Goal: Transaction & Acquisition: Purchase product/service

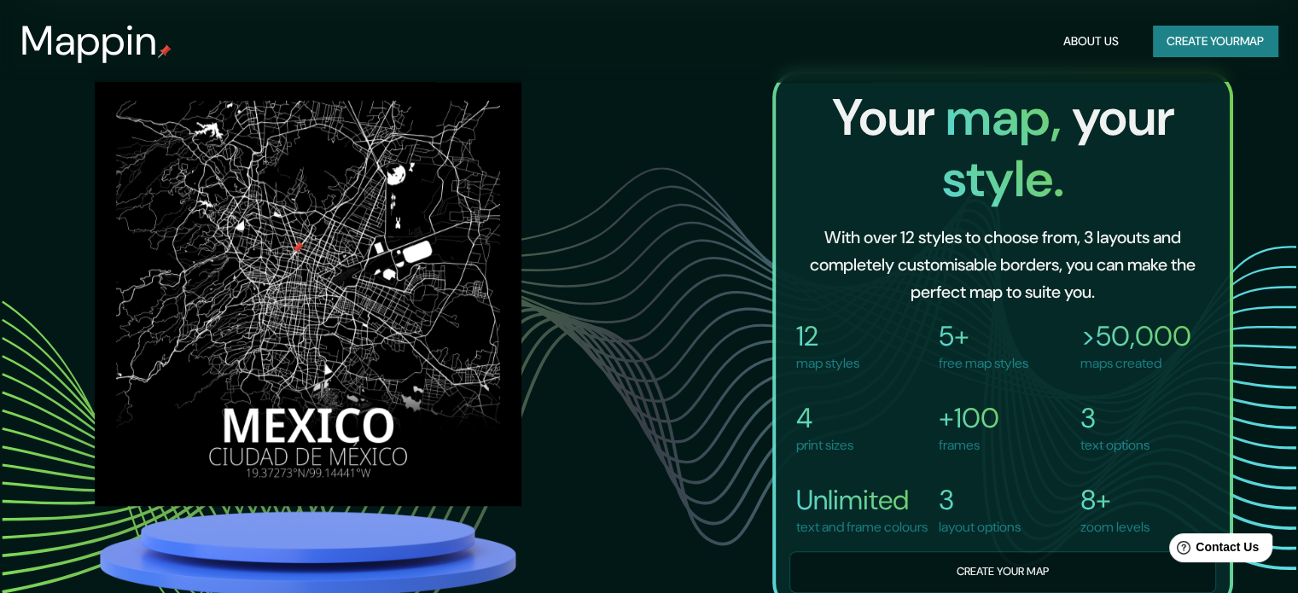
scroll to position [1110, 0]
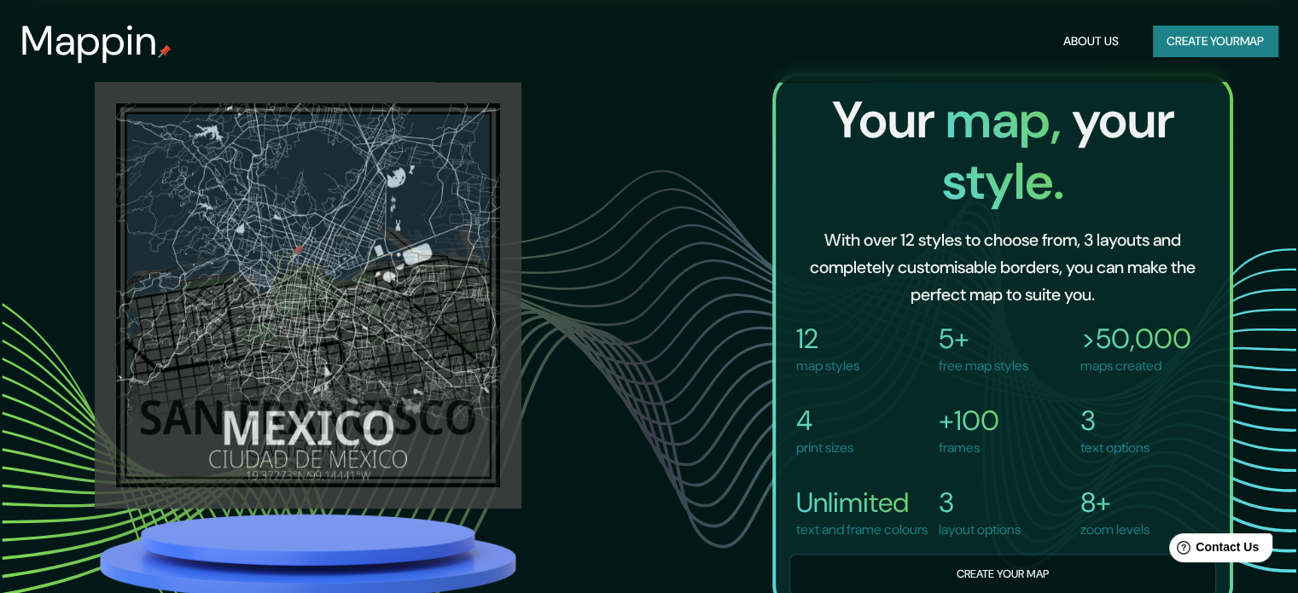
click at [1181, 38] on button "Create your map" at bounding box center [1215, 42] width 125 height 32
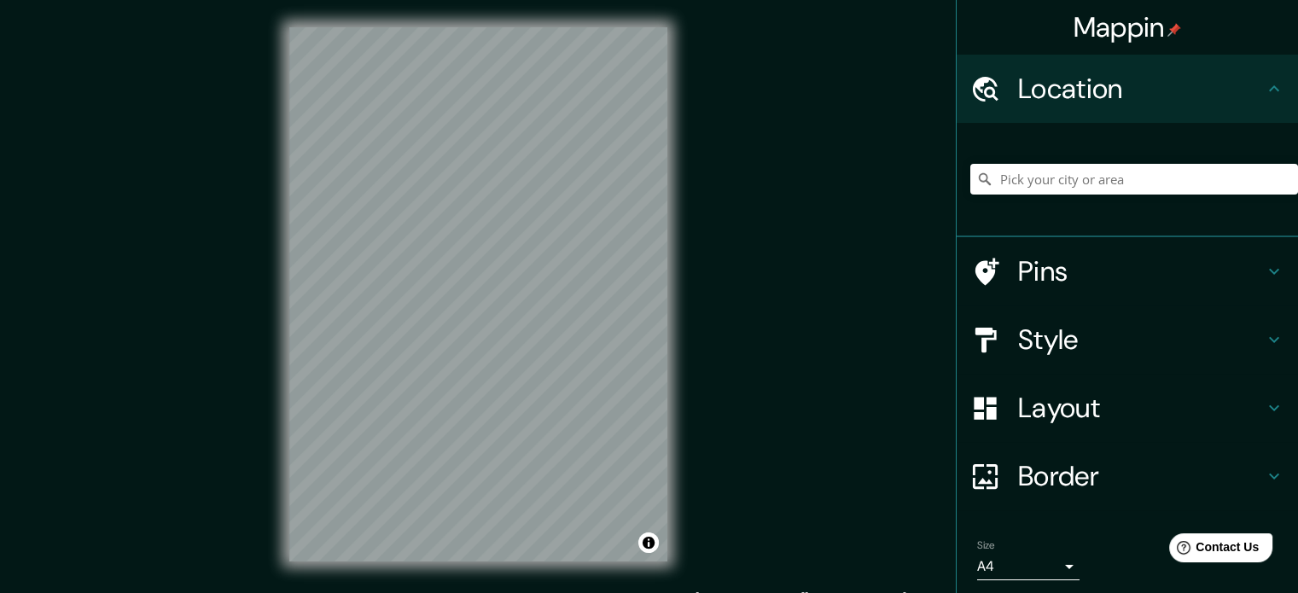
click at [1043, 255] on div "Mappin Location Pins Style Layout Border Choose a border. Hint : you can make l…" at bounding box center [649, 308] width 1298 height 616
click at [840, 447] on div "Mappin Location Pins Style Layout Border Choose a border. Hint : you can make l…" at bounding box center [649, 308] width 1298 height 616
click at [1110, 279] on h4 "Pins" at bounding box center [1141, 271] width 246 height 34
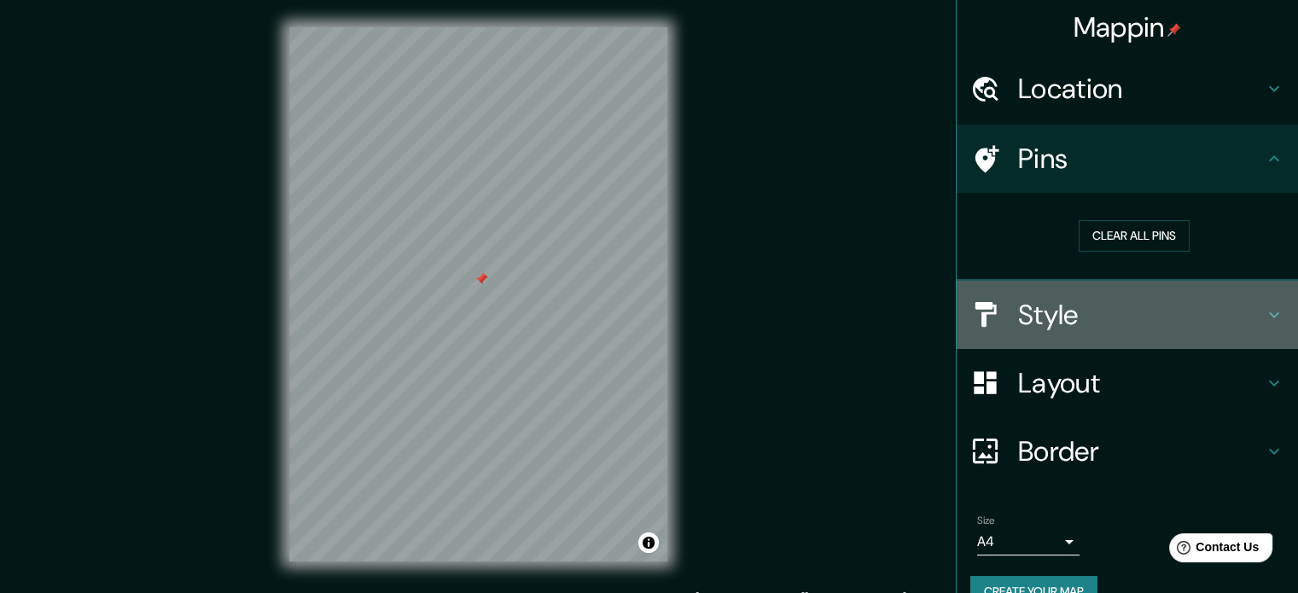
click at [1264, 317] on icon at bounding box center [1274, 315] width 20 height 20
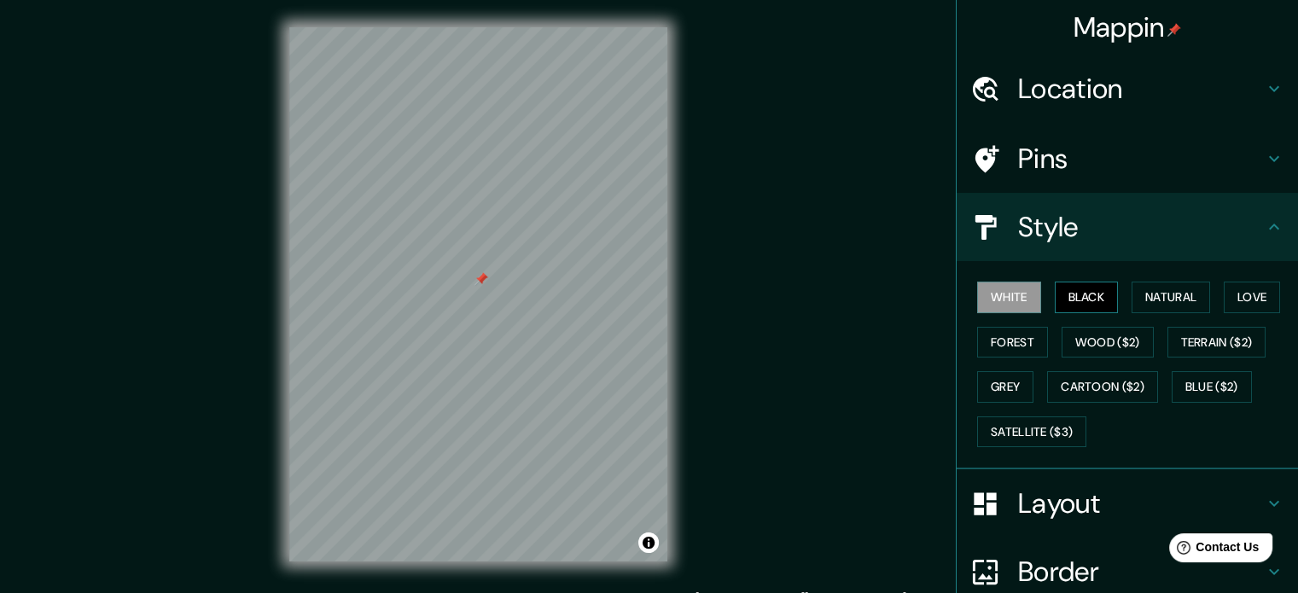
click at [1082, 301] on button "Black" at bounding box center [1087, 298] width 64 height 32
click at [1178, 304] on button "Natural" at bounding box center [1171, 298] width 79 height 32
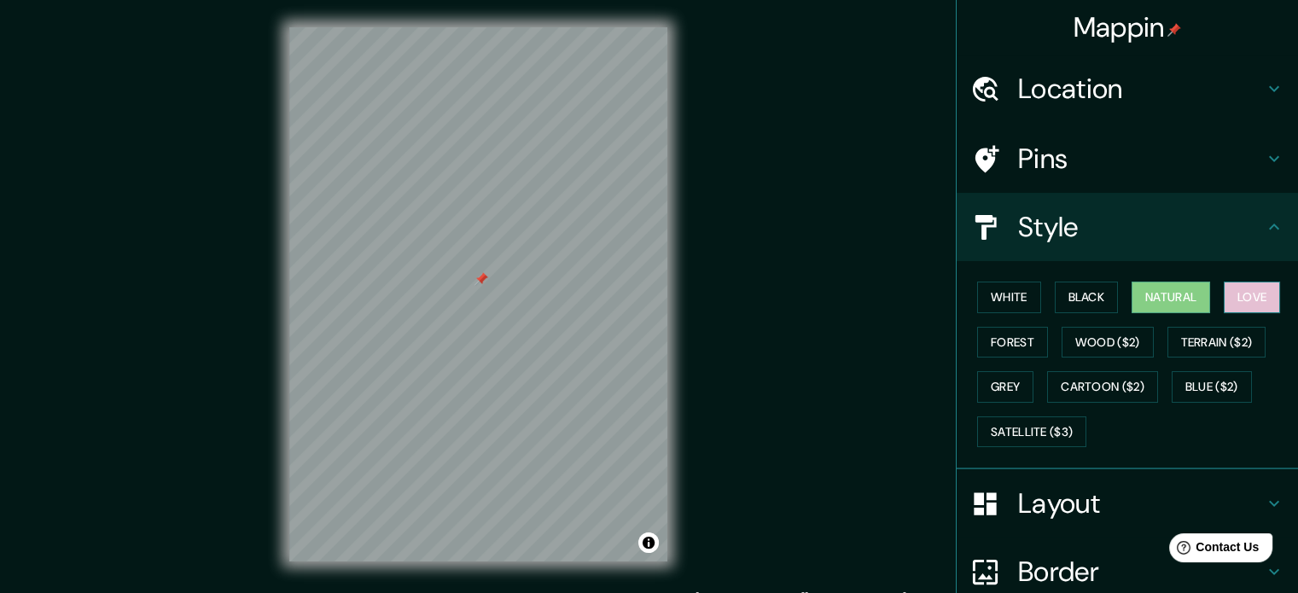
click at [1240, 302] on button "Love" at bounding box center [1252, 298] width 56 height 32
click at [1222, 330] on button "Terrain ($2)" at bounding box center [1217, 343] width 99 height 32
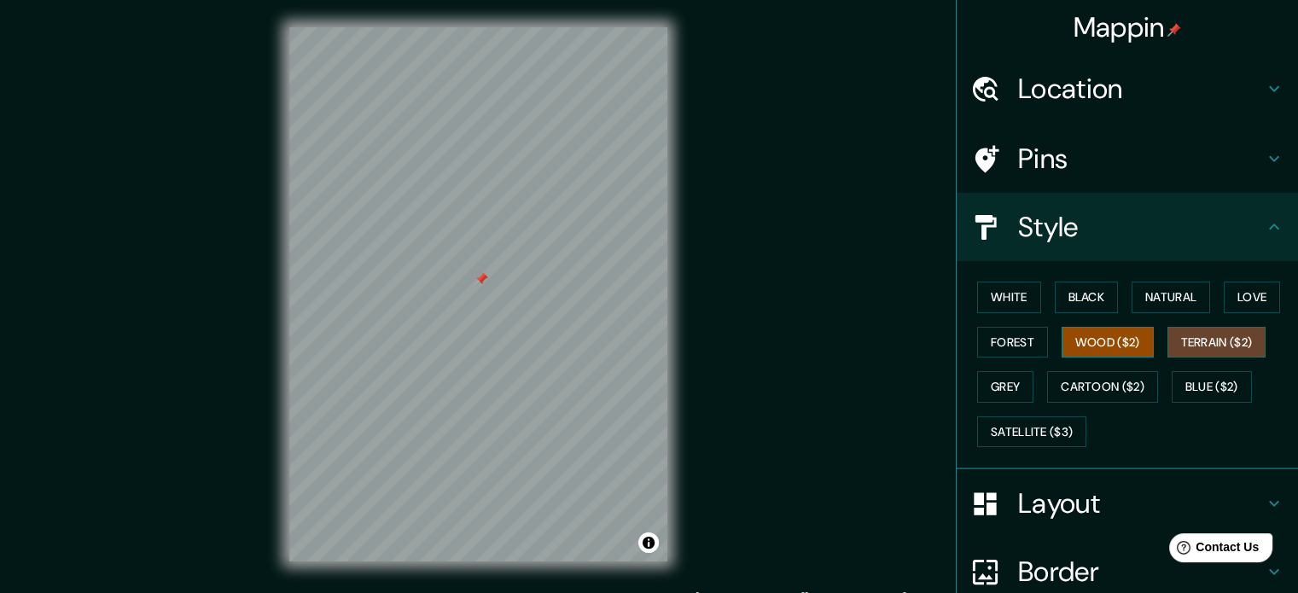
click at [1136, 342] on button "Wood ($2)" at bounding box center [1108, 343] width 92 height 32
click at [1004, 344] on button "Forest" at bounding box center [1012, 343] width 71 height 32
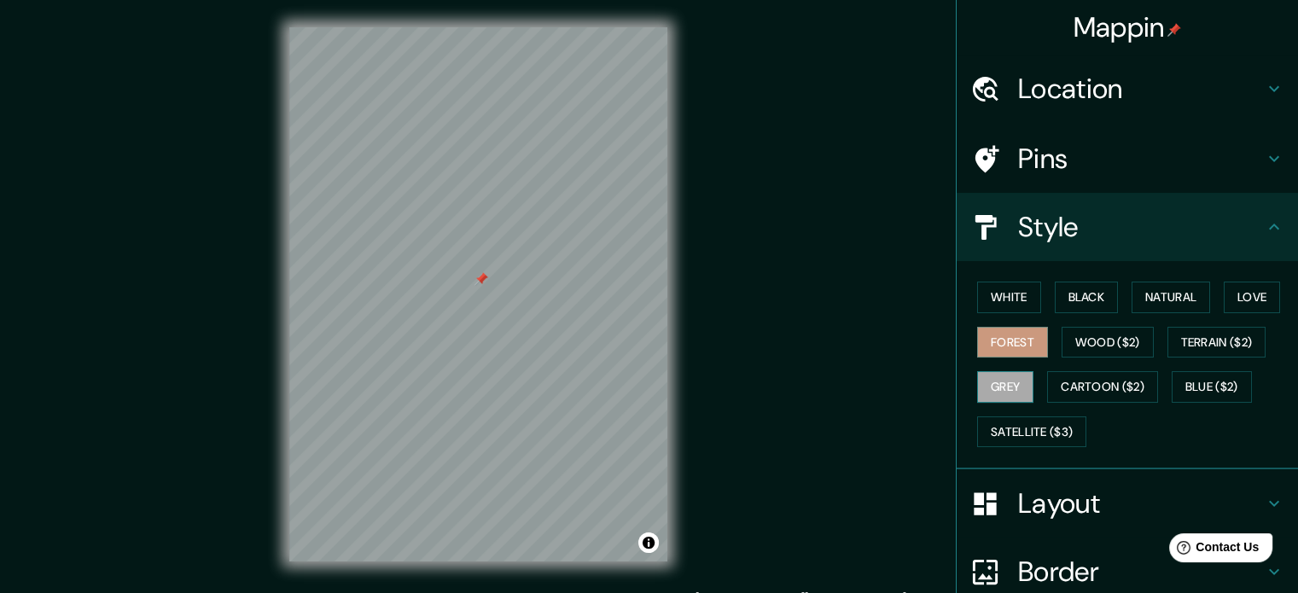
click at [999, 392] on button "Grey" at bounding box center [1005, 387] width 56 height 32
click at [1161, 303] on button "Natural" at bounding box center [1171, 298] width 79 height 32
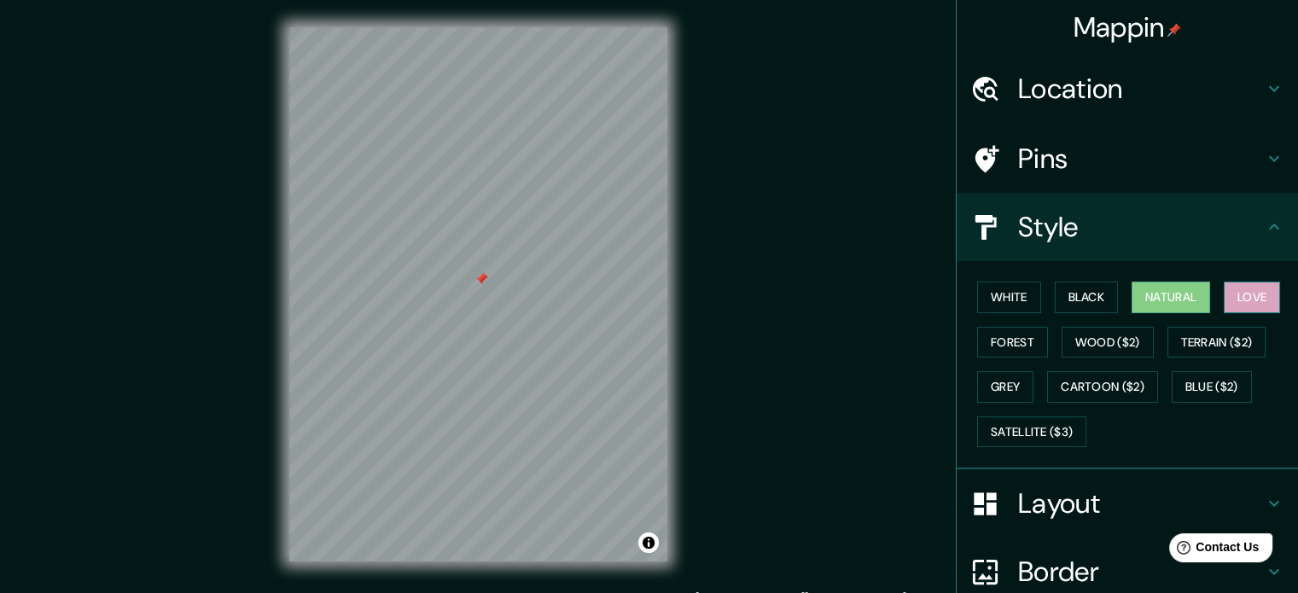
click at [1262, 295] on button "Love" at bounding box center [1252, 298] width 56 height 32
click at [1092, 295] on button "Black" at bounding box center [1087, 298] width 64 height 32
click at [1151, 296] on button "Natural" at bounding box center [1171, 298] width 79 height 32
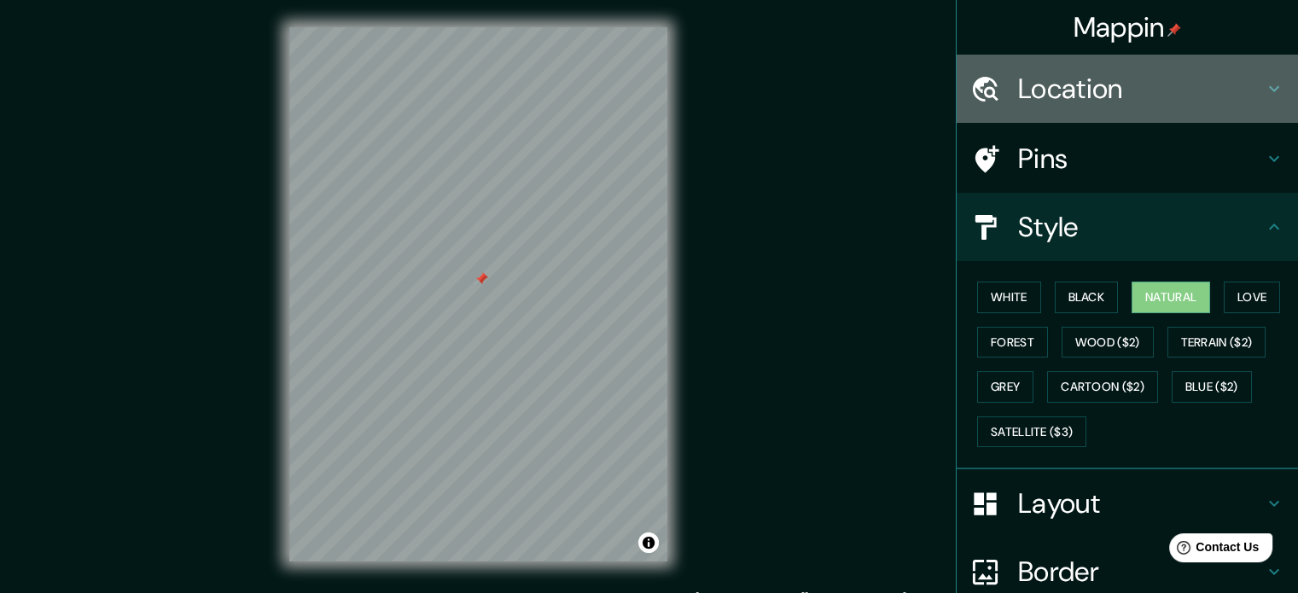
click at [1228, 79] on h4 "Location" at bounding box center [1141, 89] width 246 height 34
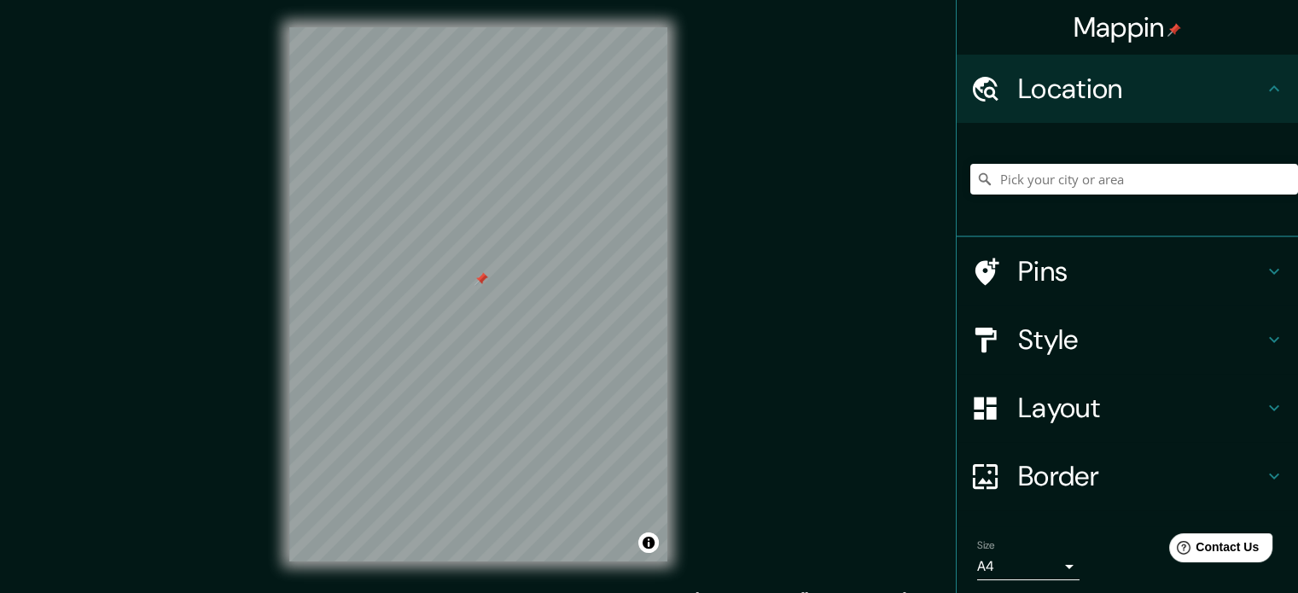
click at [1228, 78] on h4 "Location" at bounding box center [1141, 89] width 246 height 34
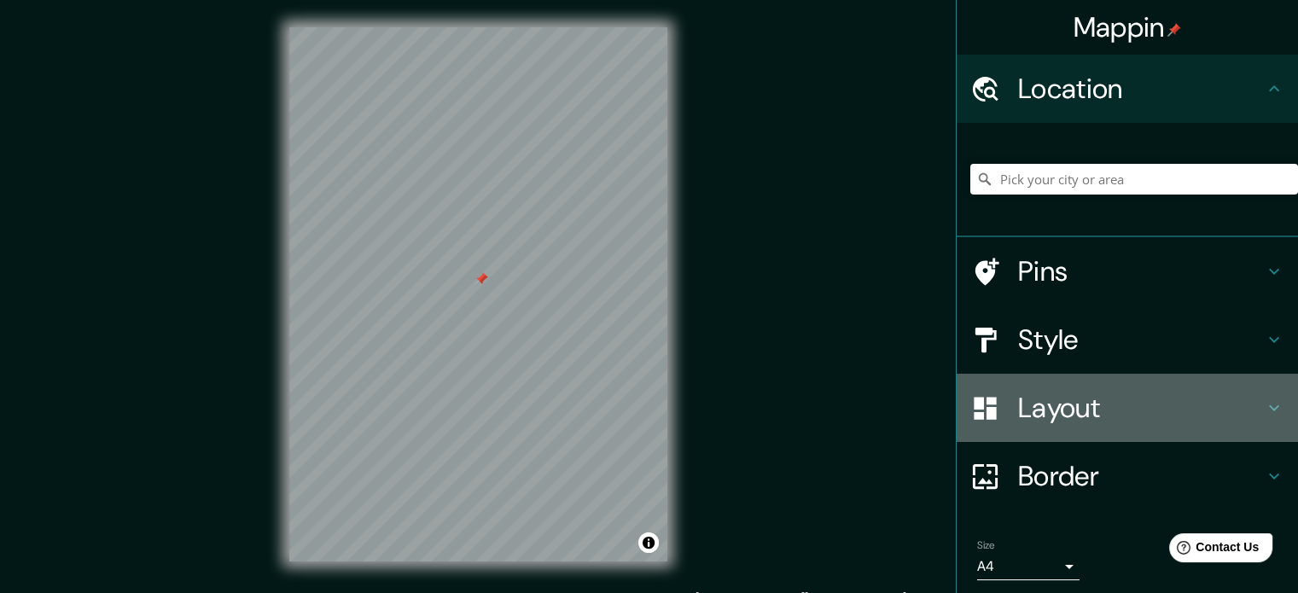
click at [1100, 386] on div "Layout" at bounding box center [1127, 408] width 341 height 68
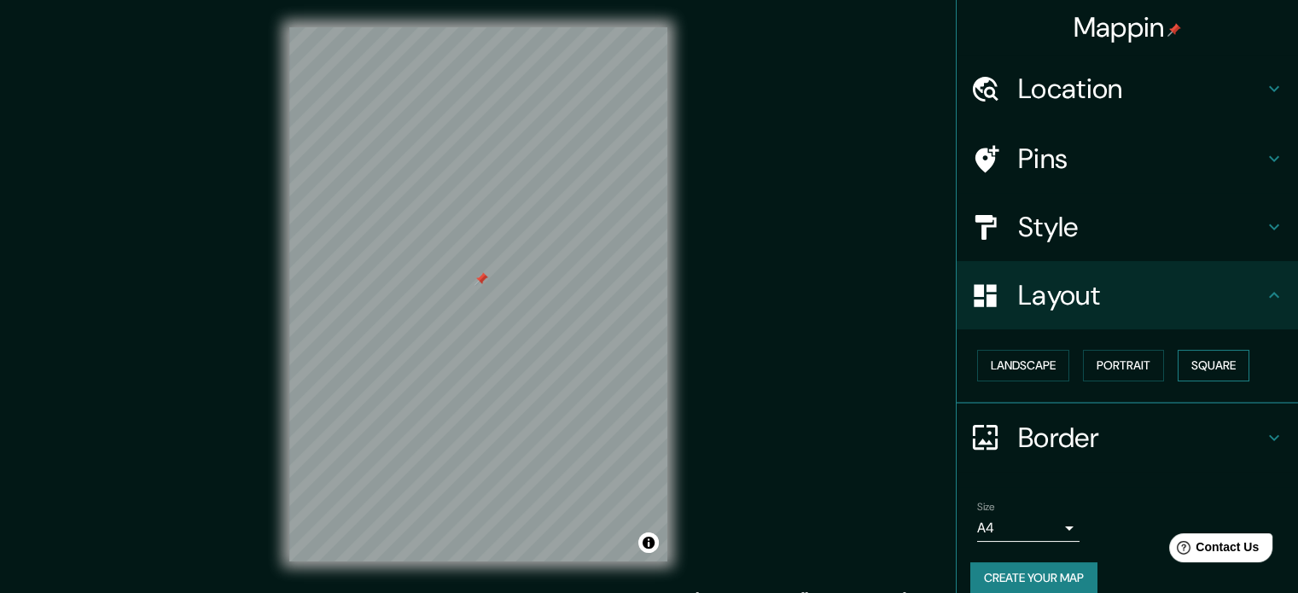
click at [1191, 370] on button "Square" at bounding box center [1214, 366] width 72 height 32
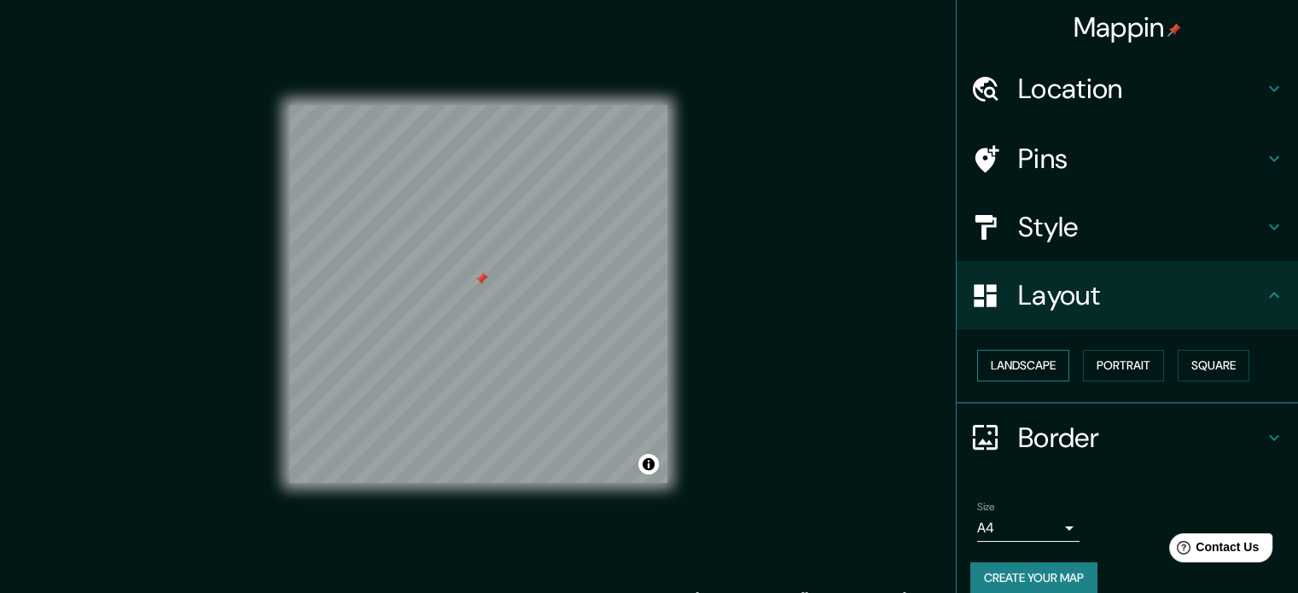
click at [979, 371] on button "Landscape" at bounding box center [1023, 366] width 92 height 32
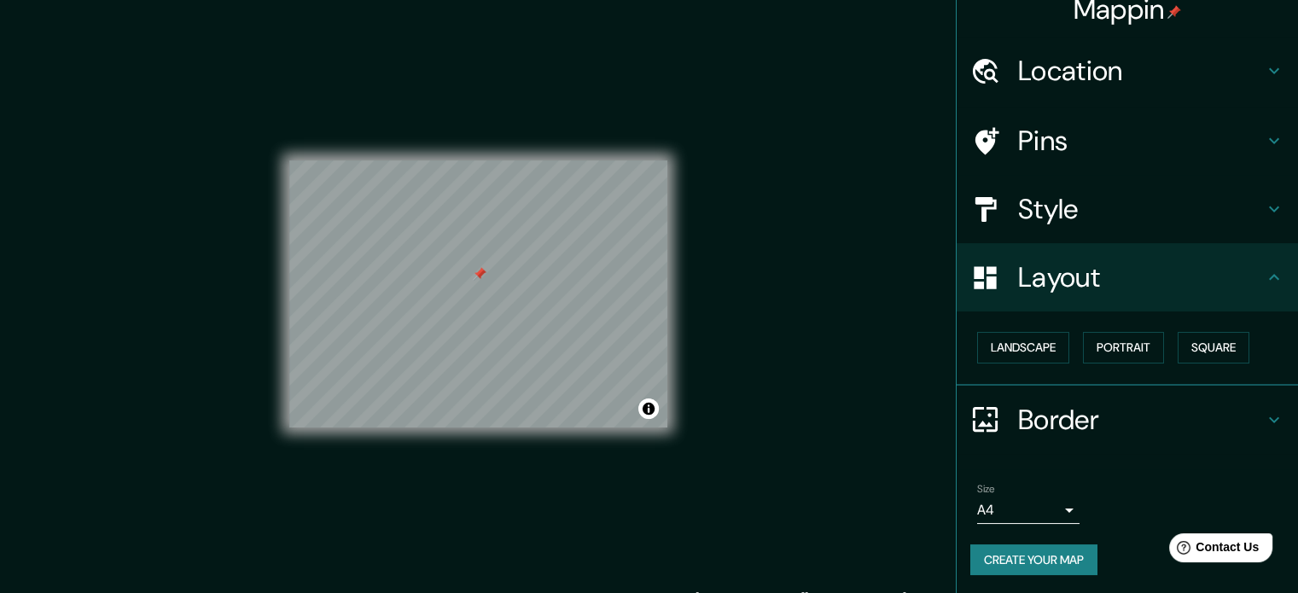
scroll to position [19, 0]
click at [1196, 394] on div "Border" at bounding box center [1127, 419] width 341 height 68
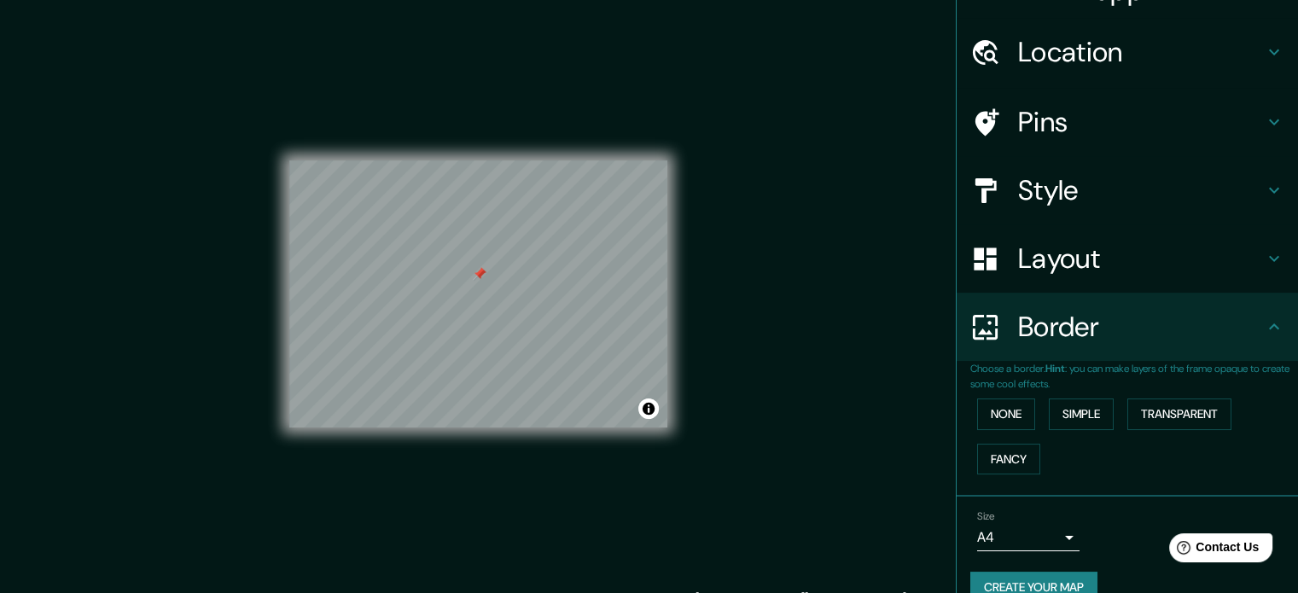
scroll to position [65, 0]
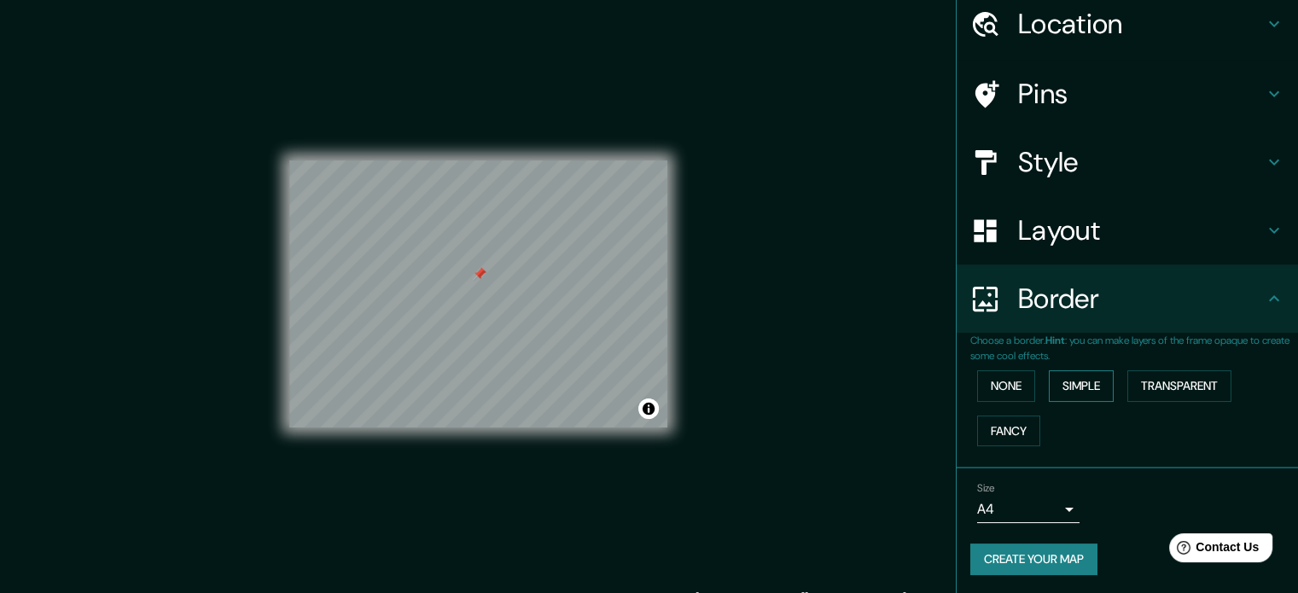
click at [1058, 388] on button "Simple" at bounding box center [1081, 386] width 65 height 32
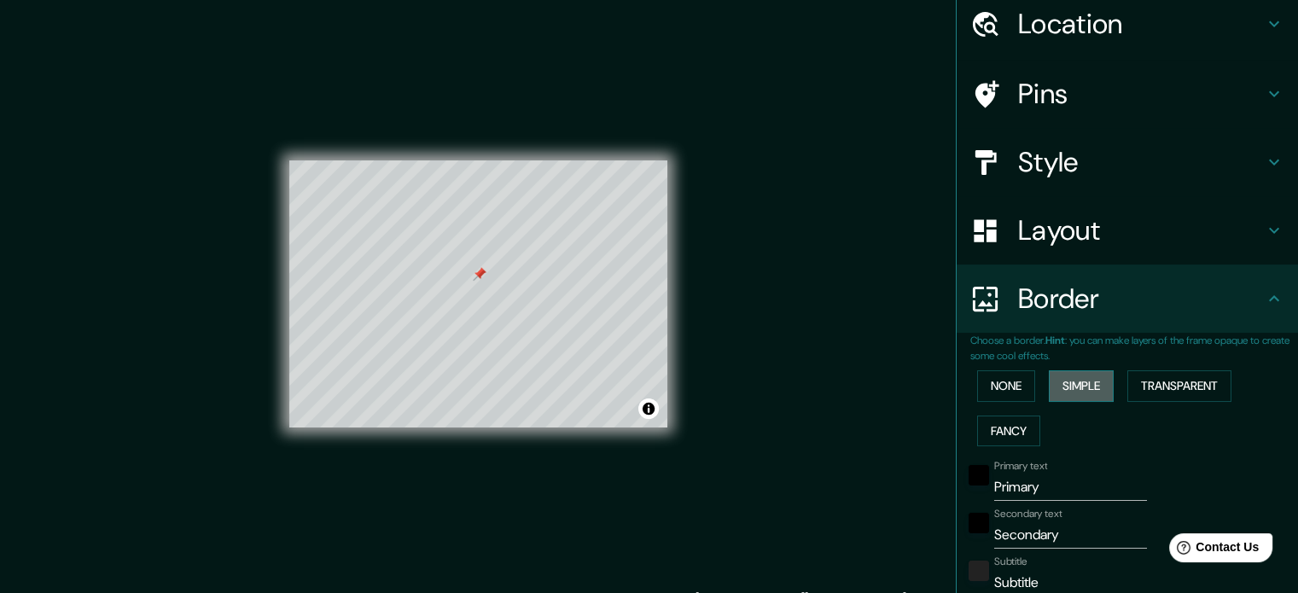
click at [1058, 388] on button "Simple" at bounding box center [1081, 386] width 65 height 32
type input "177"
type input "35"
click at [1012, 386] on button "None" at bounding box center [1006, 386] width 58 height 32
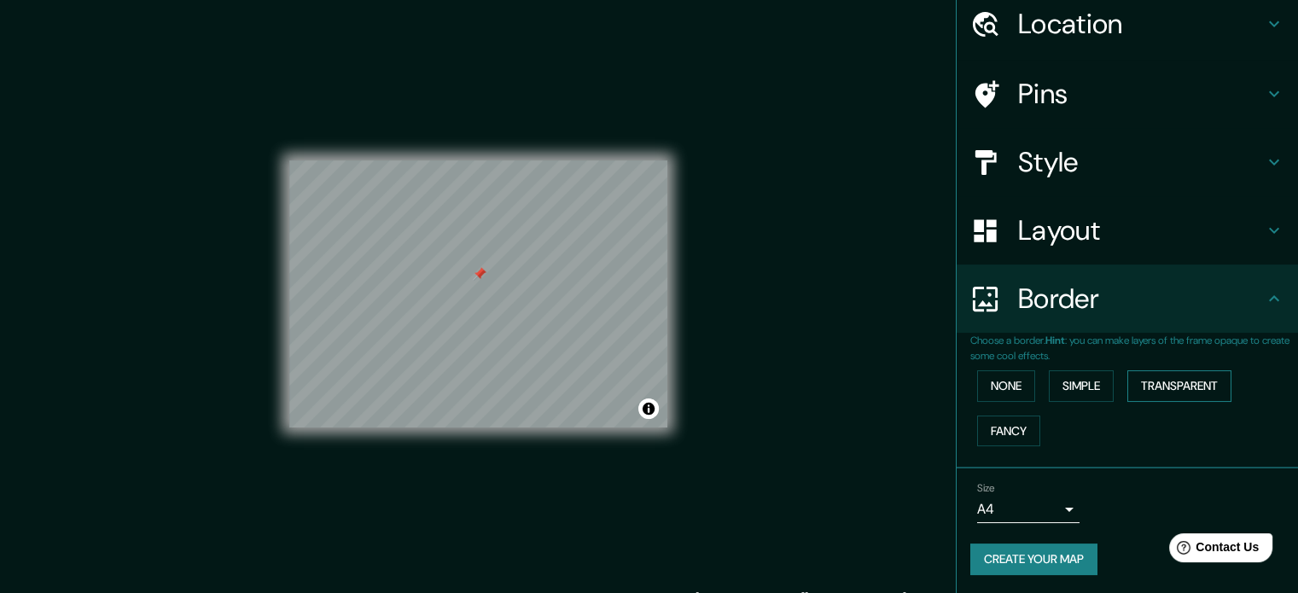
click at [1183, 376] on button "Transparent" at bounding box center [1180, 386] width 104 height 32
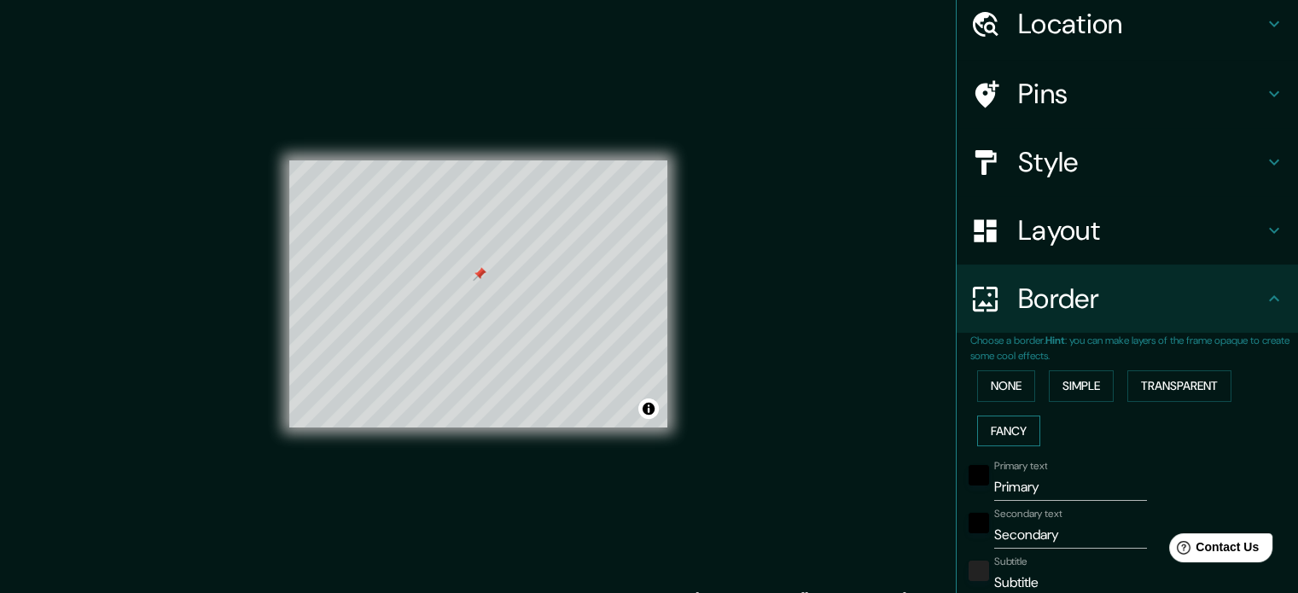
click at [992, 429] on button "Fancy" at bounding box center [1008, 432] width 63 height 32
click at [994, 388] on button "None" at bounding box center [1006, 386] width 58 height 32
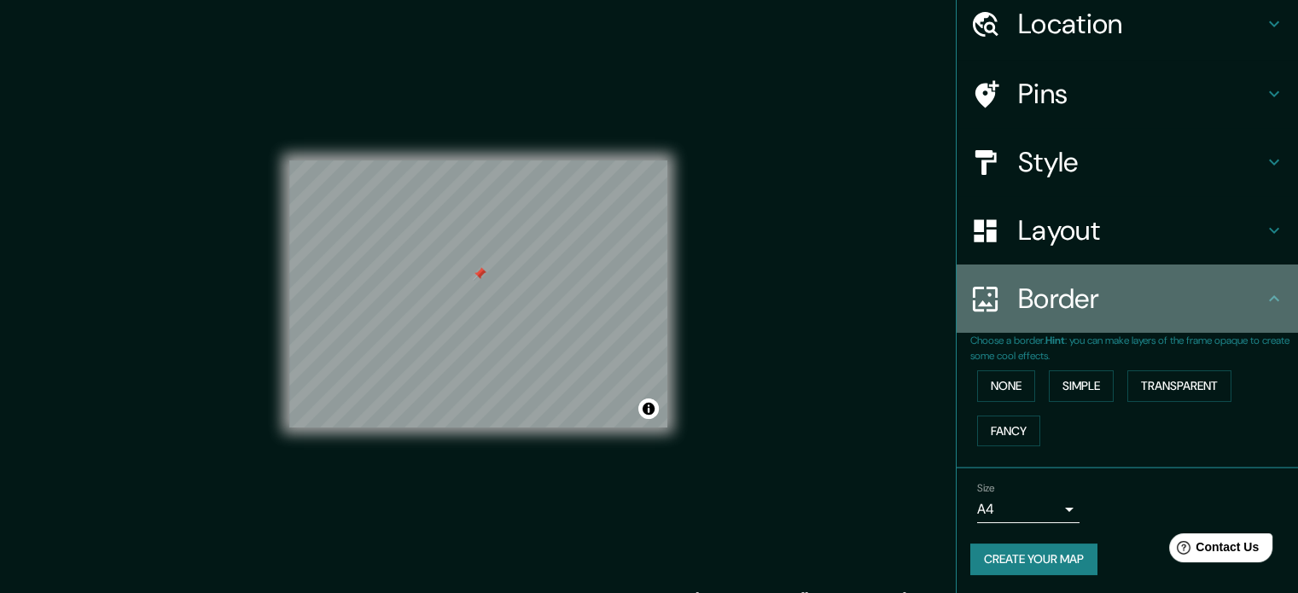
click at [1252, 318] on div "Border" at bounding box center [1127, 299] width 341 height 68
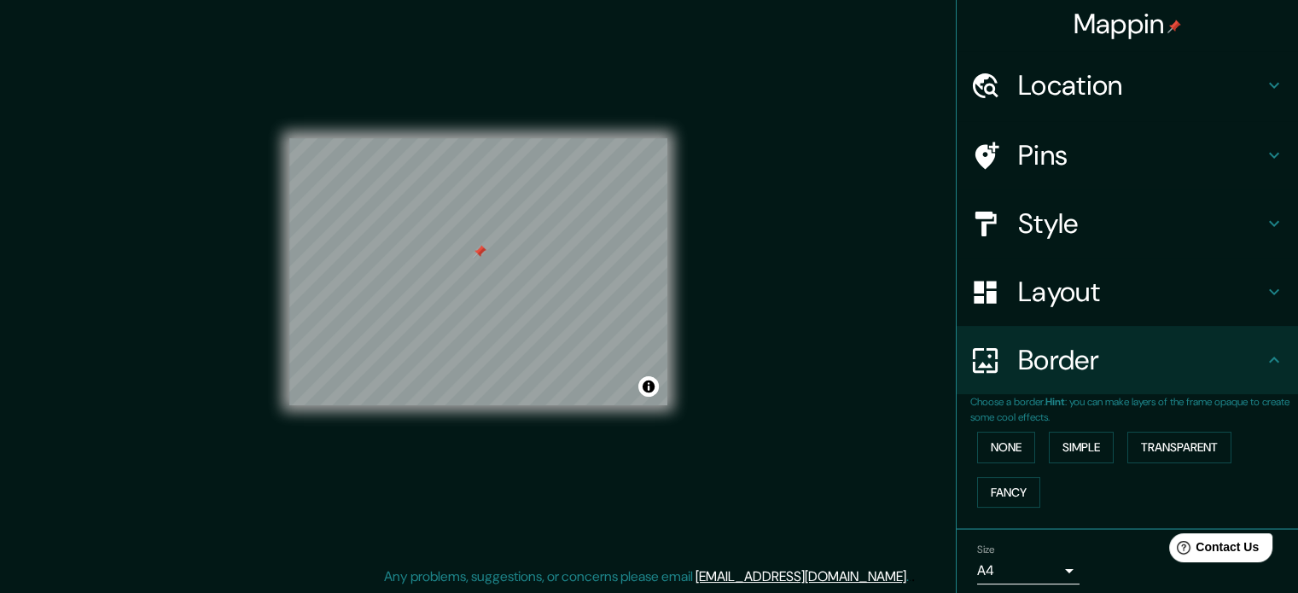
scroll to position [0, 0]
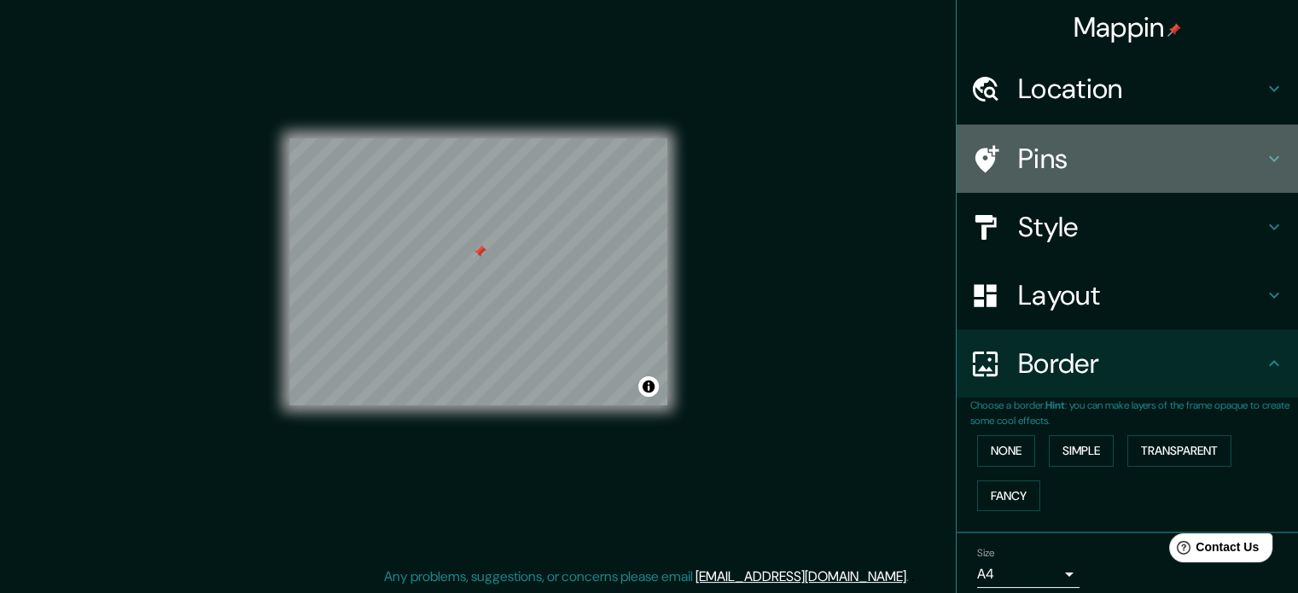
click at [1063, 152] on h4 "Pins" at bounding box center [1141, 159] width 246 height 34
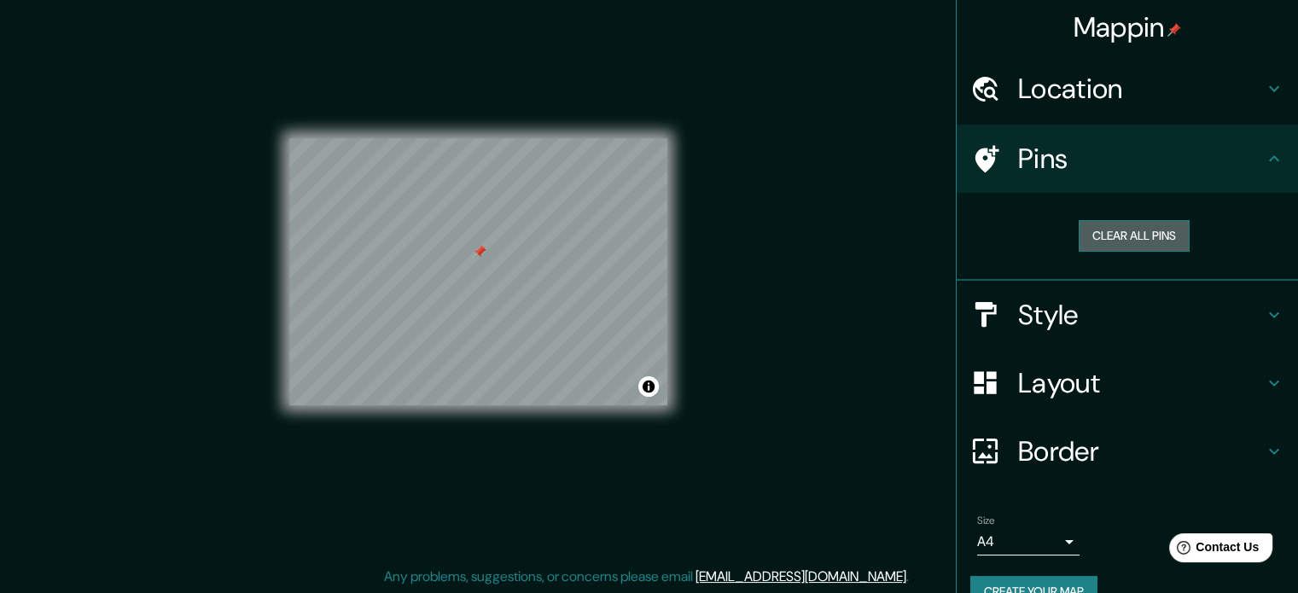
click at [1134, 247] on button "Clear all pins" at bounding box center [1134, 236] width 111 height 32
click at [846, 405] on div "Mappin Location Pins Clear all pins Style Layout Border Choose a border. Hint :…" at bounding box center [649, 286] width 1298 height 616
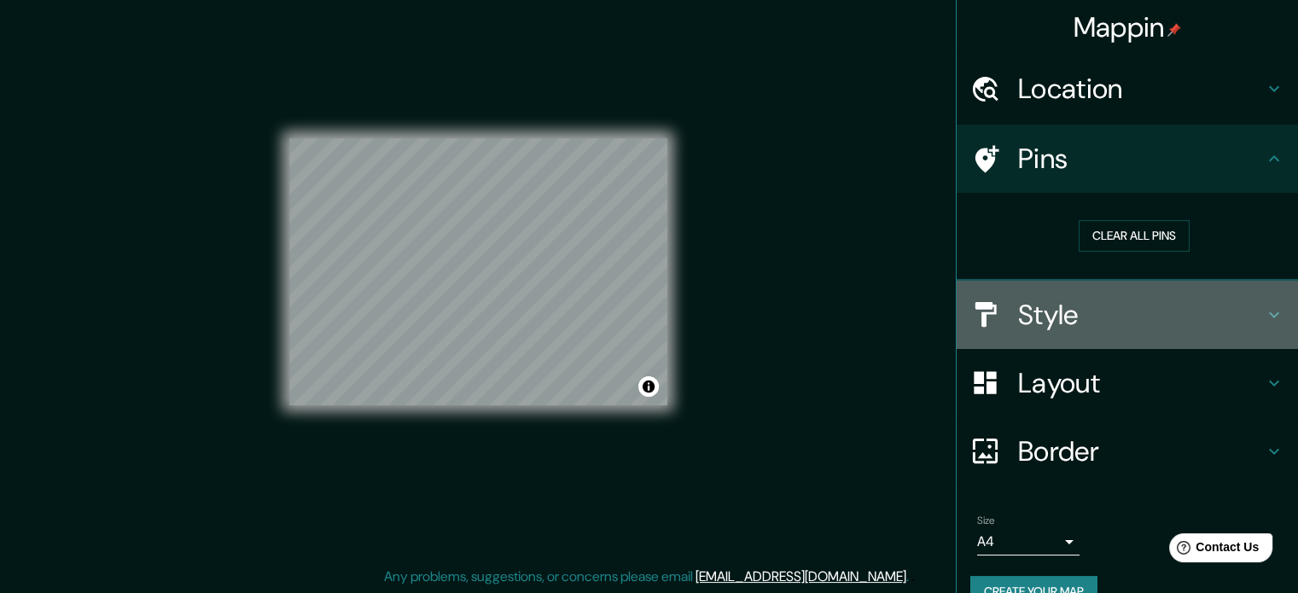
click at [1234, 312] on h4 "Style" at bounding box center [1141, 315] width 246 height 34
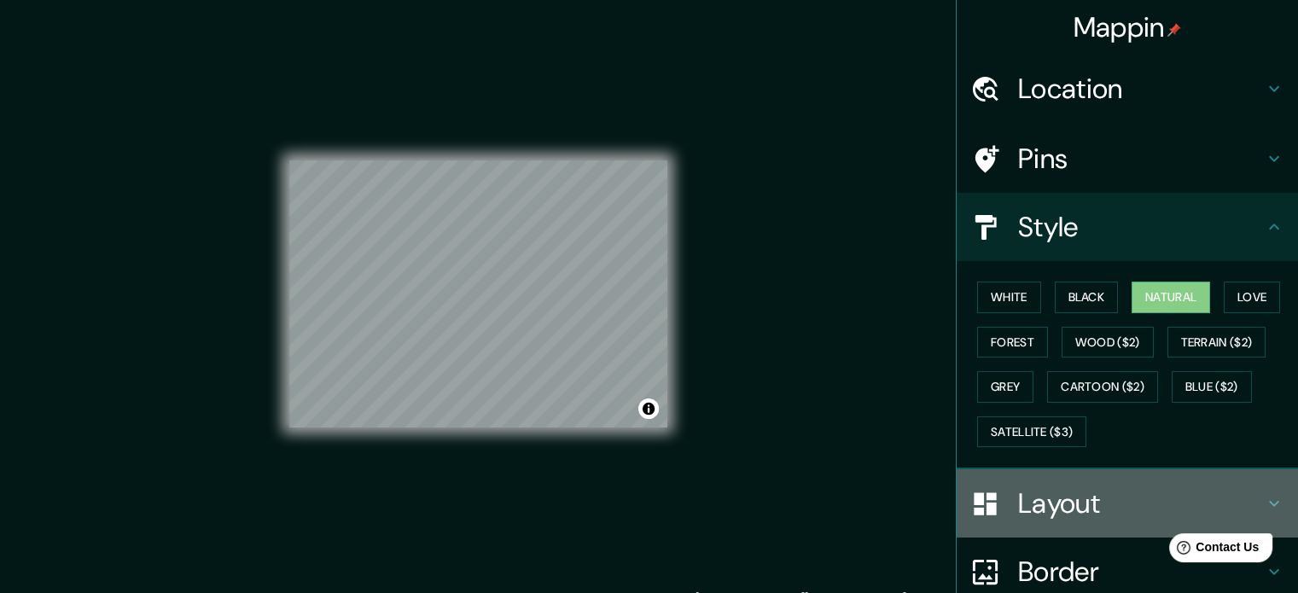
click at [1187, 501] on h4 "Layout" at bounding box center [1141, 504] width 246 height 34
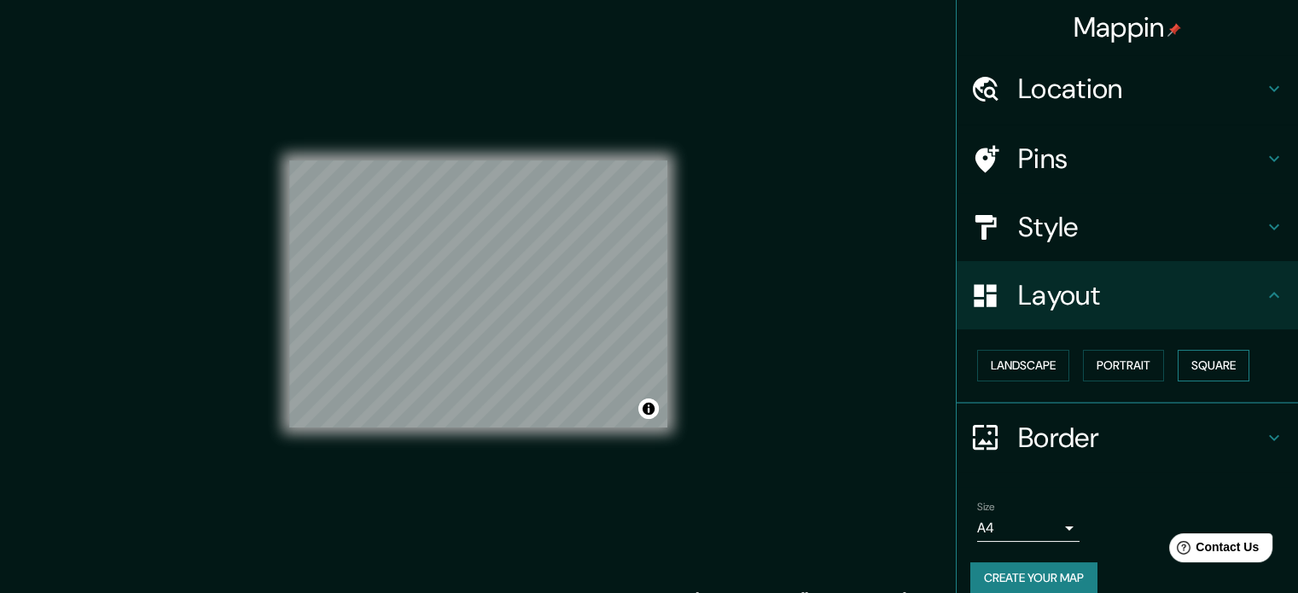
click at [1219, 369] on button "Square" at bounding box center [1214, 366] width 72 height 32
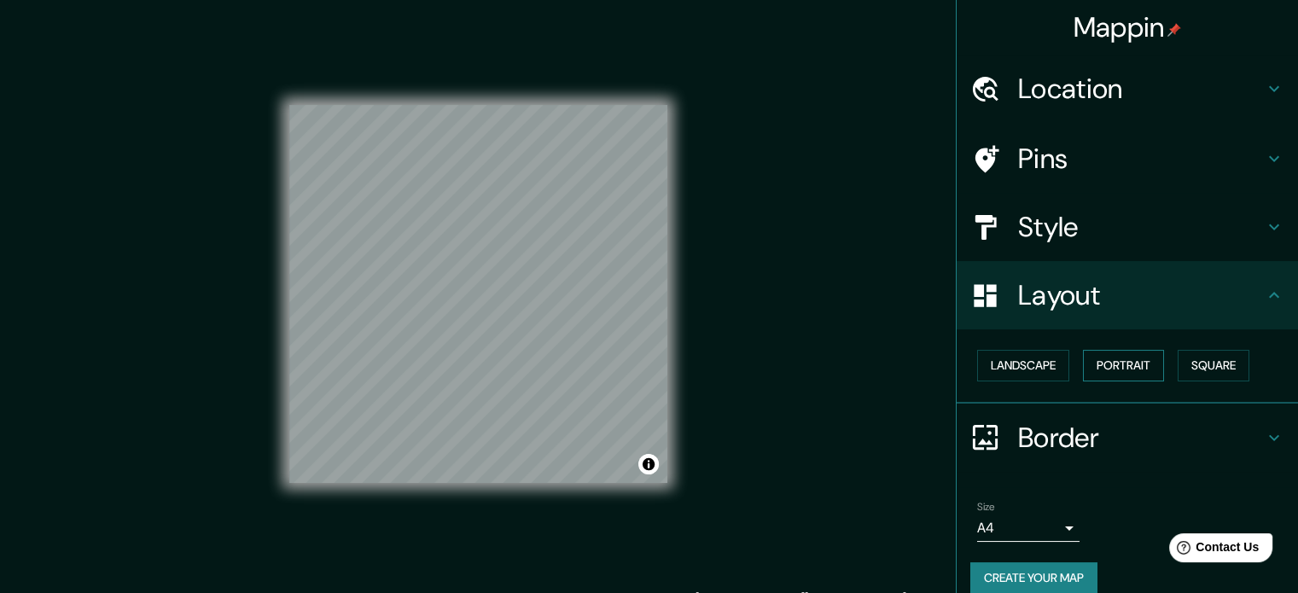
click at [1117, 377] on button "Portrait" at bounding box center [1123, 366] width 81 height 32
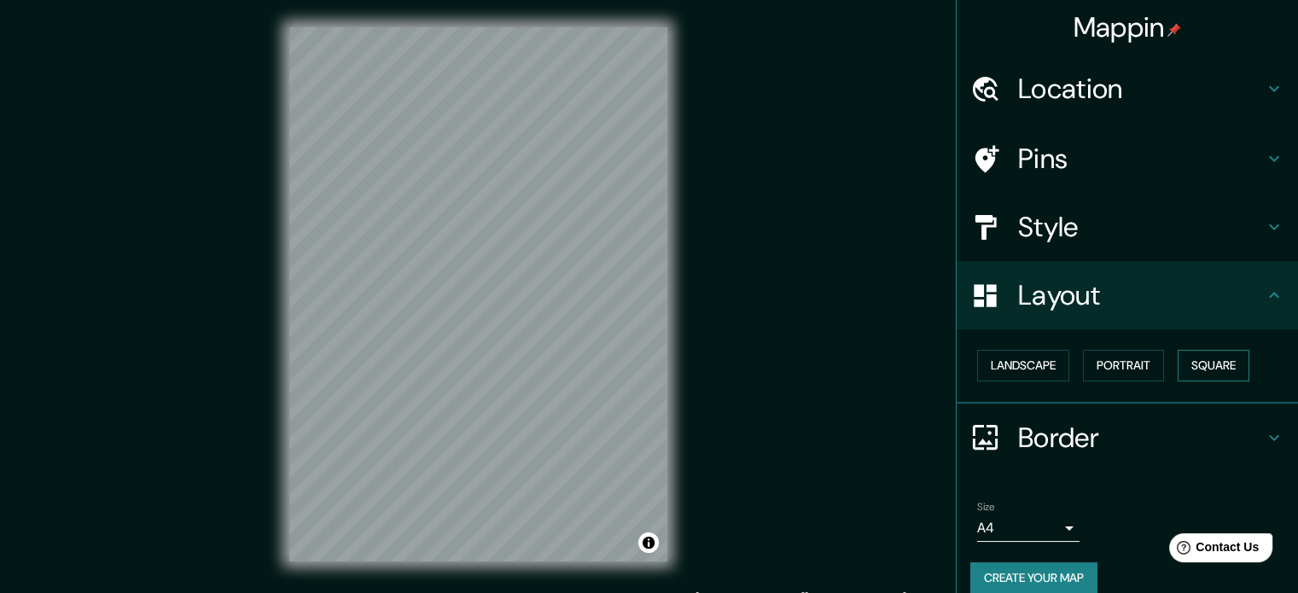
click at [1181, 365] on button "Square" at bounding box center [1214, 366] width 72 height 32
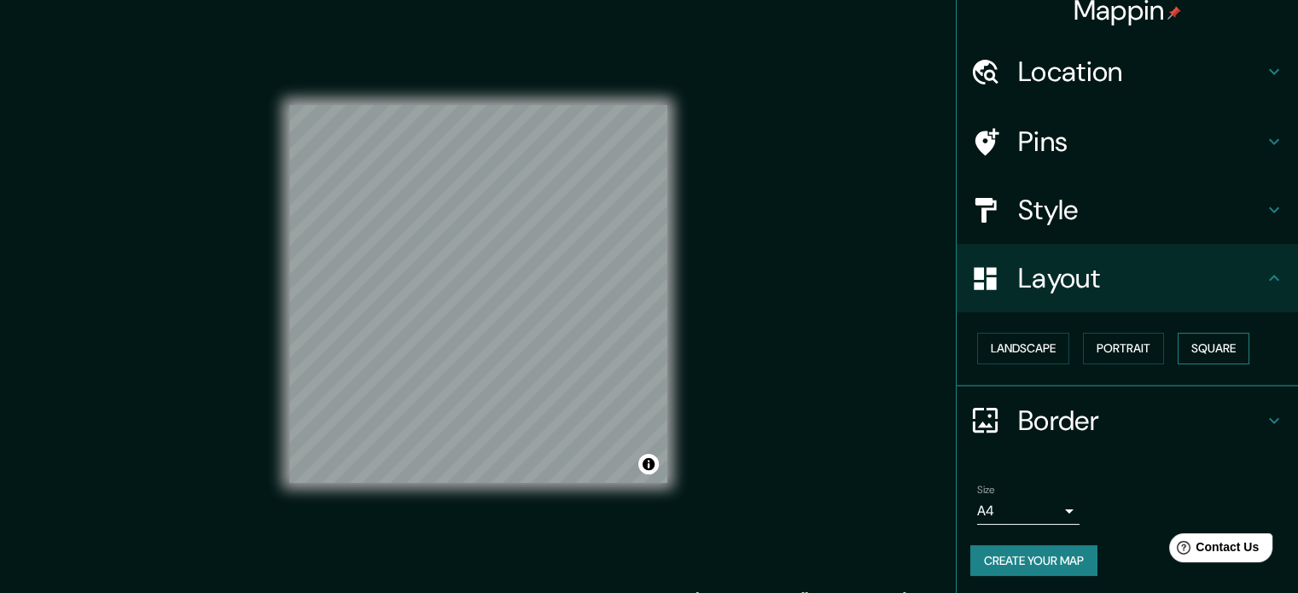
scroll to position [19, 0]
